Goal: Find specific page/section: Find specific page/section

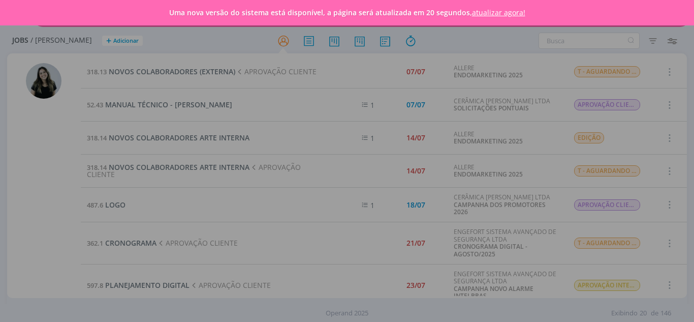
scroll to position [373, 0]
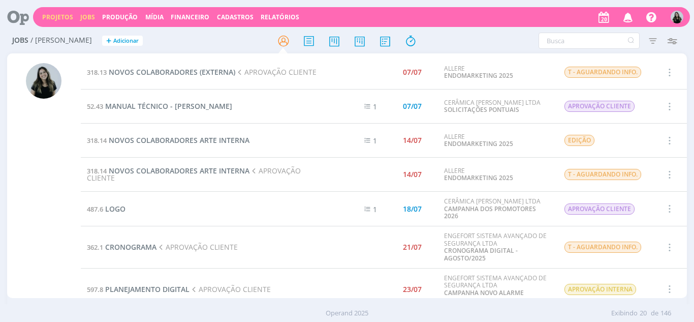
click at [61, 16] on link "Projetos" at bounding box center [57, 17] width 31 height 9
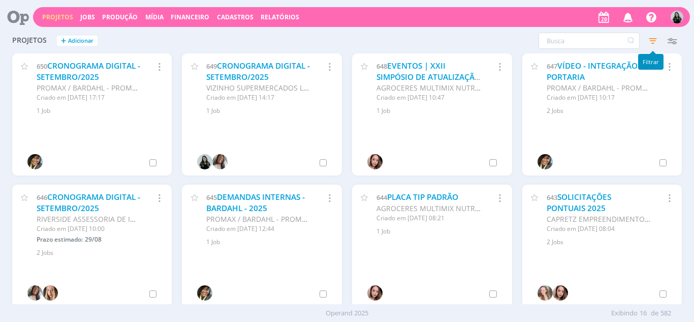
click at [652, 49] on icon "button" at bounding box center [653, 41] width 18 height 18
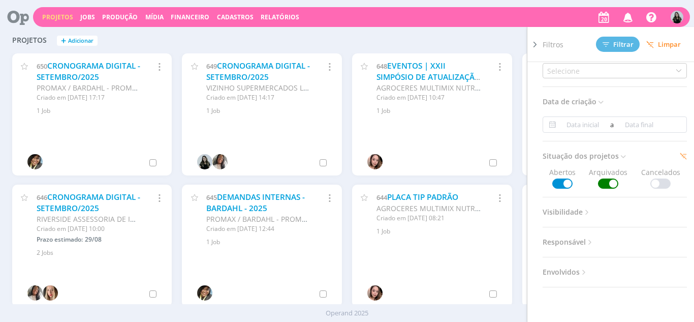
scroll to position [106, 0]
click at [477, 42] on div "Filtros Filtrar Limpar Status Clientes Selecione Data de criação a Situação dos…" at bounding box center [559, 41] width 245 height 16
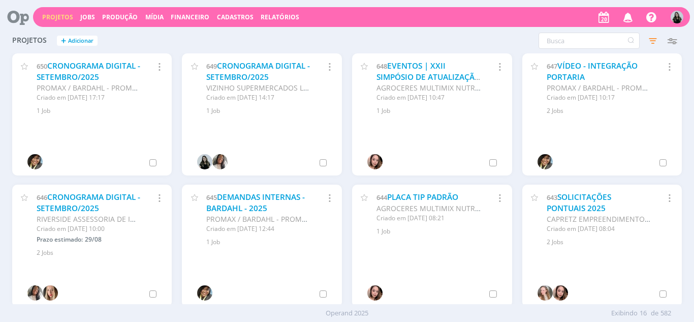
click at [628, 21] on icon "button" at bounding box center [629, 16] width 18 height 17
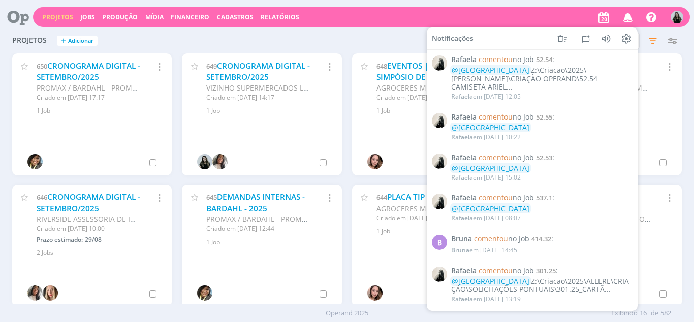
click at [363, 45] on div "Projetos + Adicionar Filtros Filtrar Limpar Status Clientes Selecione Data de c…" at bounding box center [347, 40] width 681 height 25
